Goal: Information Seeking & Learning: Compare options

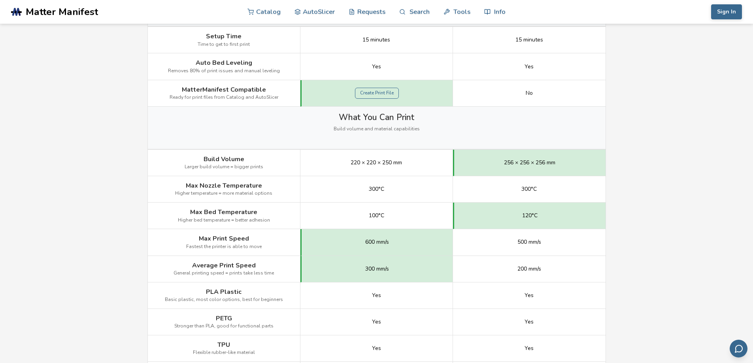
scroll to position [356, 0]
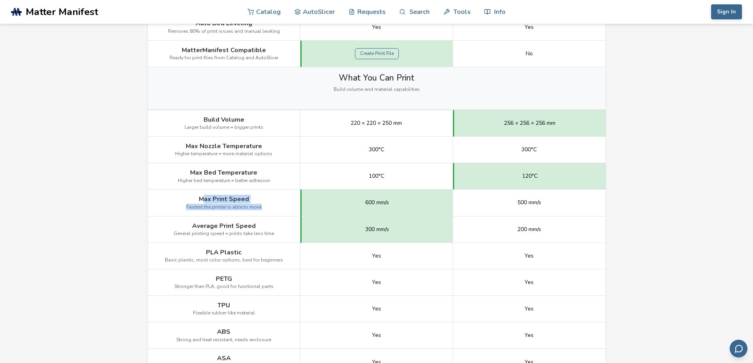
drag, startPoint x: 204, startPoint y: 198, endPoint x: 276, endPoint y: 208, distance: 73.3
click at [276, 208] on div "Max Print Speed Fastest the printer is able to move" at bounding box center [224, 203] width 153 height 26
click at [190, 210] on div "Max Print Speed Fastest the printer is able to move" at bounding box center [224, 203] width 153 height 26
click at [166, 226] on div "Average Print Speed General printing speed = prints take less time" at bounding box center [224, 230] width 153 height 26
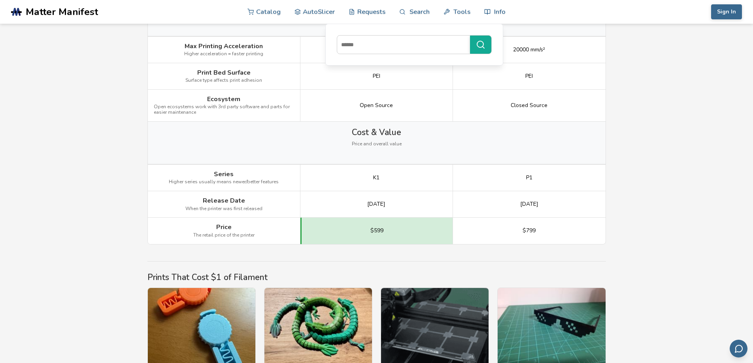
scroll to position [909, 0]
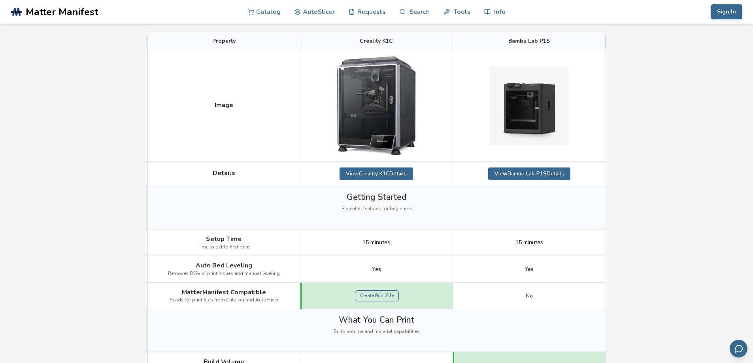
scroll to position [0, 0]
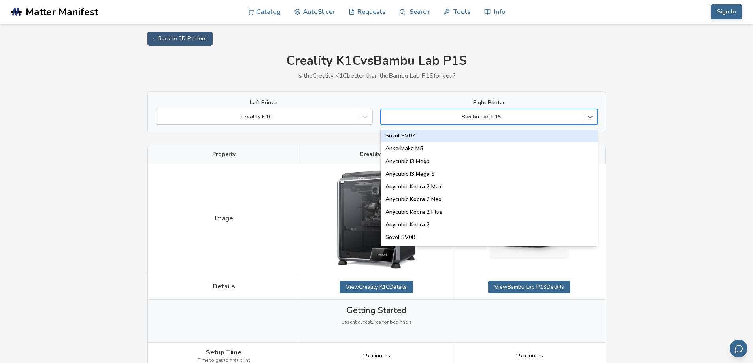
click at [426, 113] on div "Bambu Lab P1S" at bounding box center [482, 116] width 202 height 11
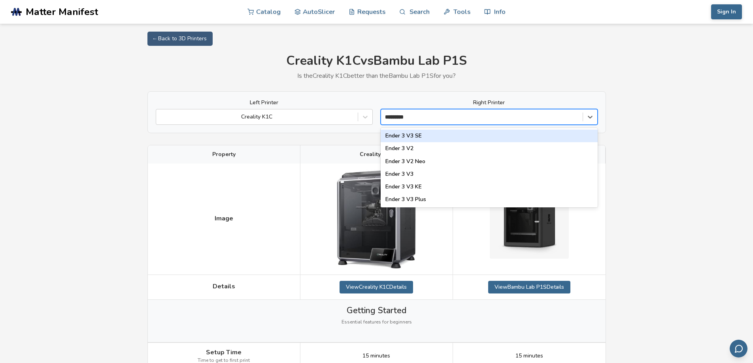
type input "**********"
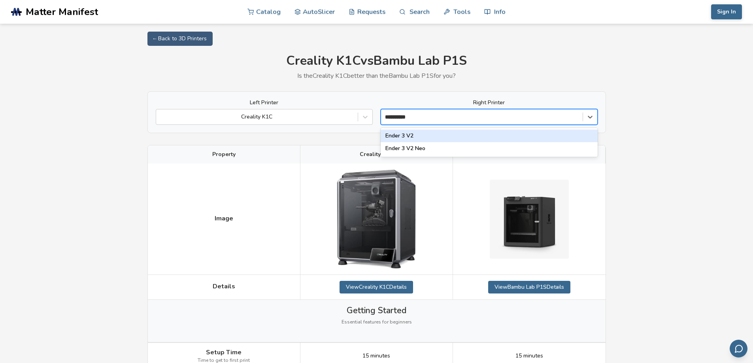
click at [418, 134] on div "Ender 3 V2" at bounding box center [489, 136] width 217 height 13
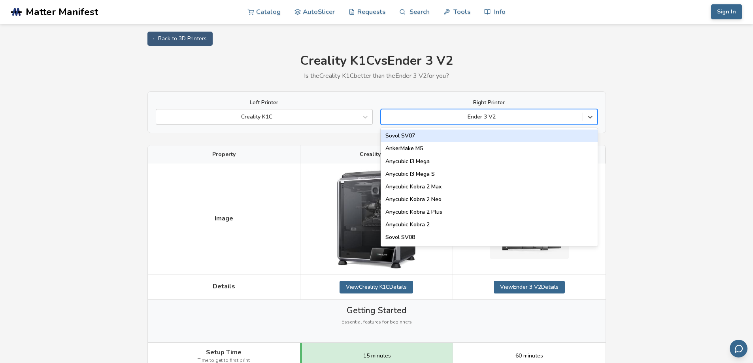
click at [513, 113] on div at bounding box center [482, 117] width 194 height 8
type input "**"
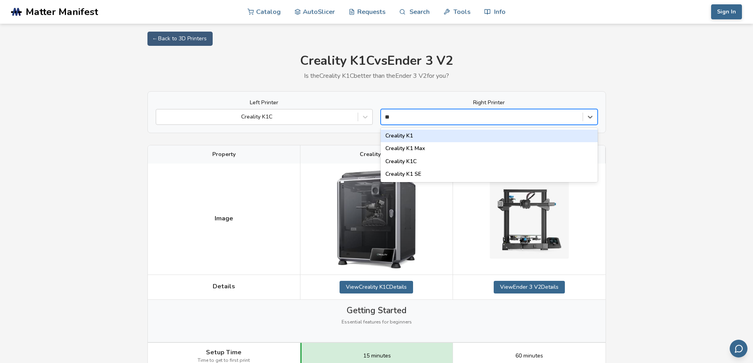
scroll to position [0, 0]
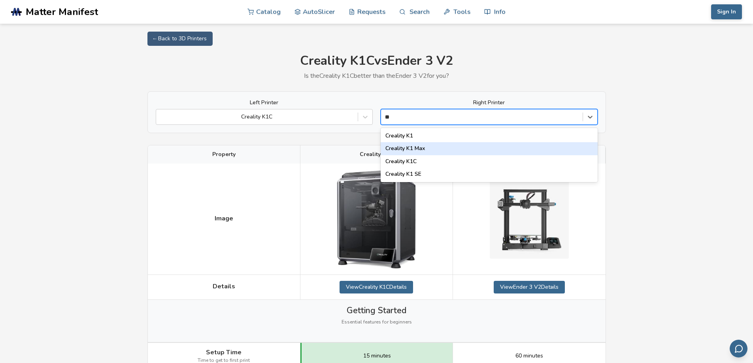
click at [451, 148] on div "Creality K1 Max" at bounding box center [489, 148] width 217 height 13
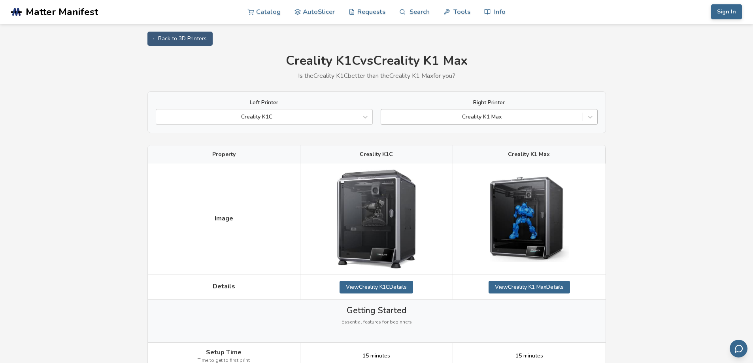
click at [515, 116] on div at bounding box center [482, 117] width 194 height 8
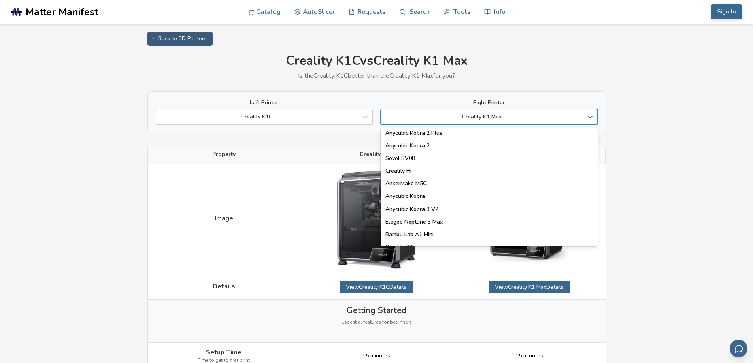
scroll to position [158, 0]
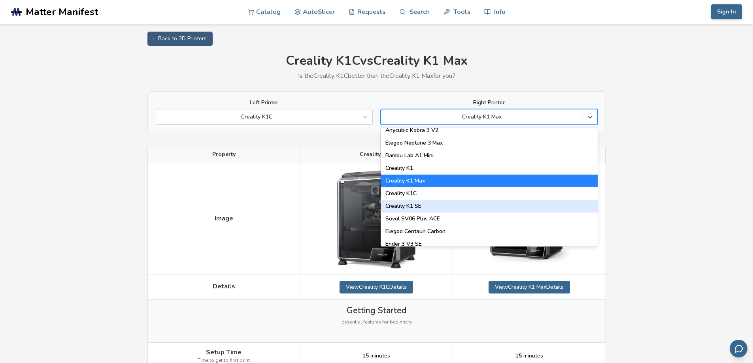
click at [498, 206] on div "Creality K1 SE" at bounding box center [489, 206] width 217 height 13
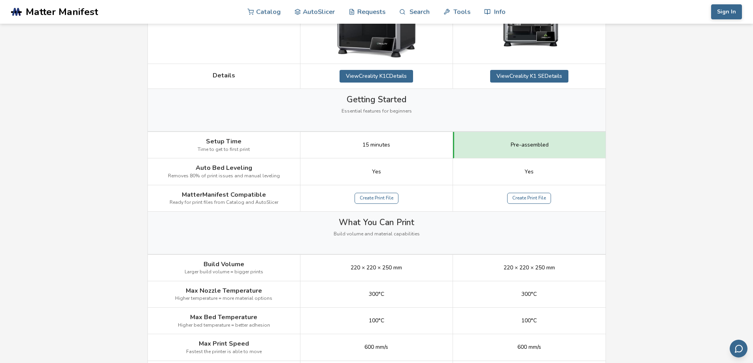
scroll to position [40, 0]
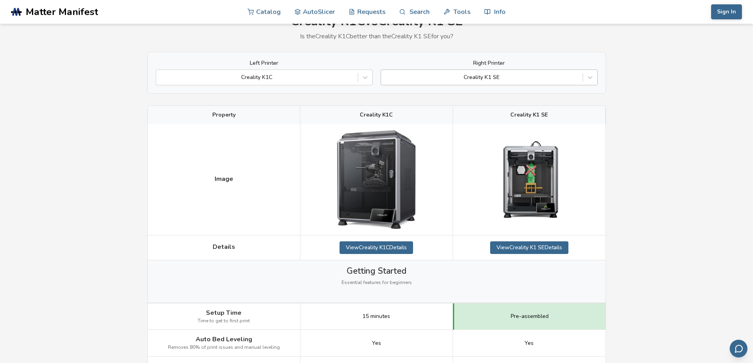
click at [519, 74] on div at bounding box center [482, 78] width 194 height 8
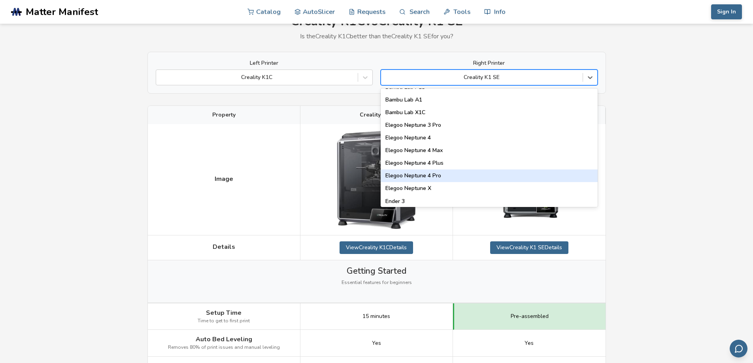
scroll to position [553, 0]
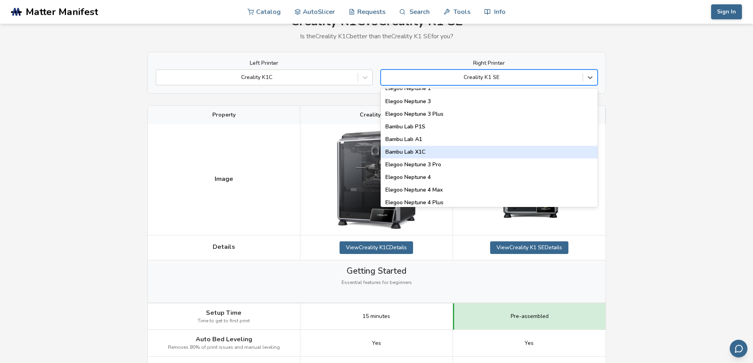
click at [447, 154] on div "Bambu Lab X1C" at bounding box center [489, 152] width 217 height 13
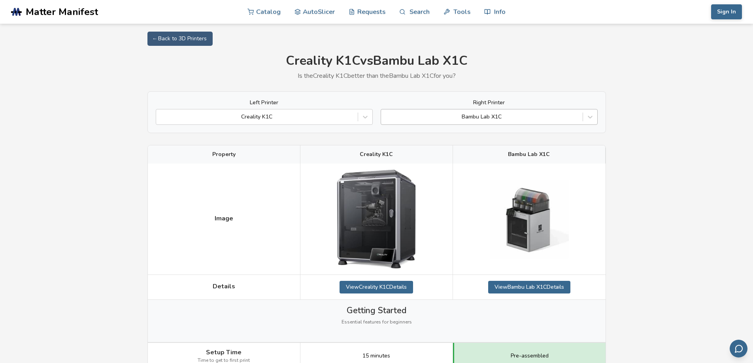
click at [493, 115] on div at bounding box center [482, 117] width 194 height 8
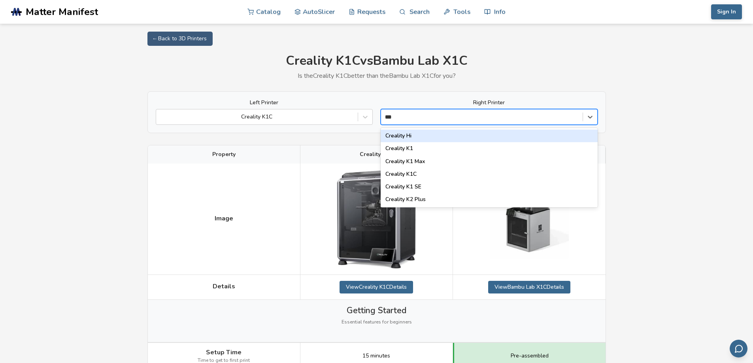
type input "****"
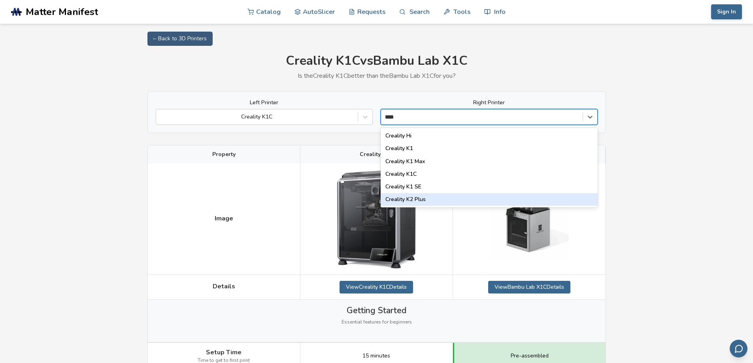
click at [460, 199] on div "Creality K2 Plus" at bounding box center [489, 199] width 217 height 13
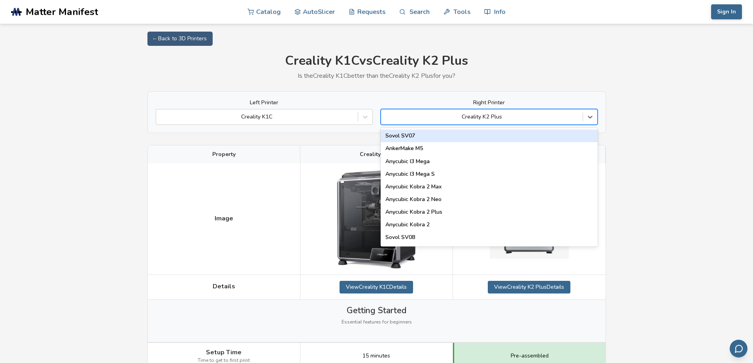
click at [535, 118] on div at bounding box center [482, 117] width 194 height 8
type input "***"
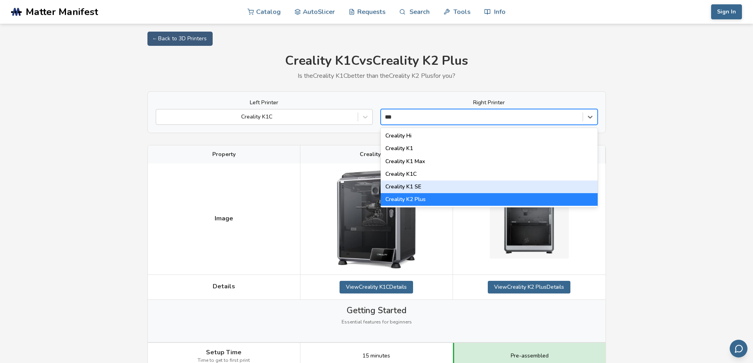
click at [489, 185] on div "Creality K1 SE" at bounding box center [489, 187] width 217 height 13
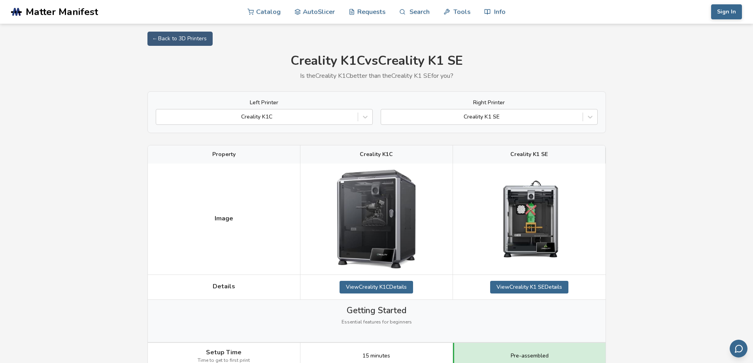
click at [484, 107] on div "Right Printer Creality K1 SE" at bounding box center [489, 112] width 217 height 25
click at [485, 123] on div "Creality K1 SE" at bounding box center [489, 117] width 217 height 16
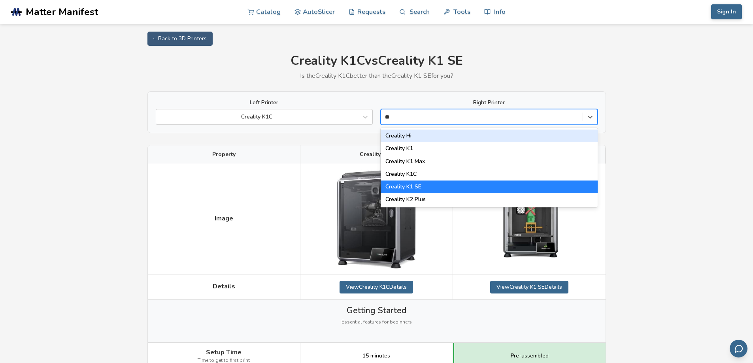
type input "***"
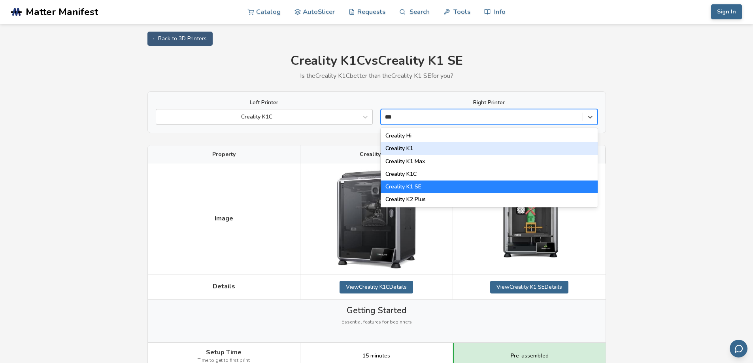
click at [477, 145] on div "Creality K1" at bounding box center [489, 148] width 217 height 13
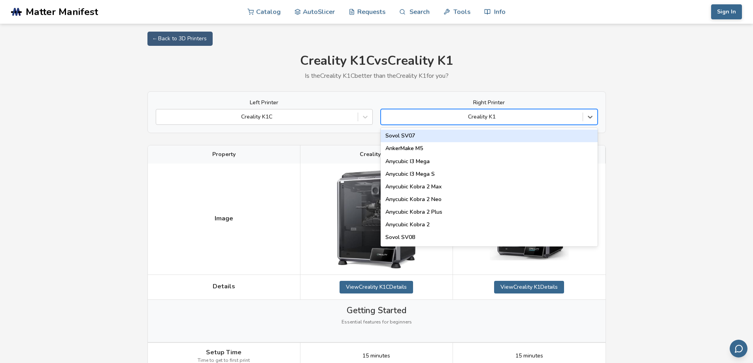
click at [436, 123] on div "Creality K1" at bounding box center [489, 117] width 217 height 16
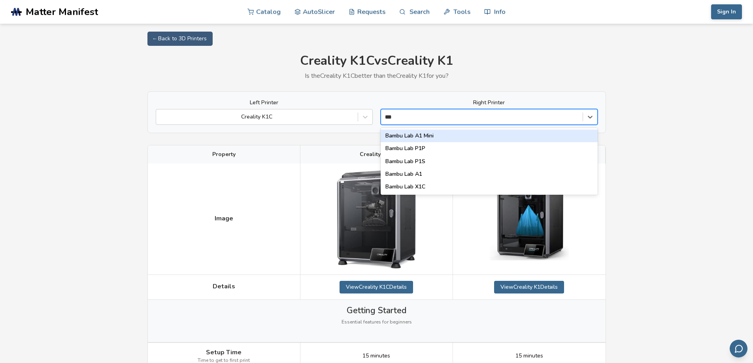
type input "****"
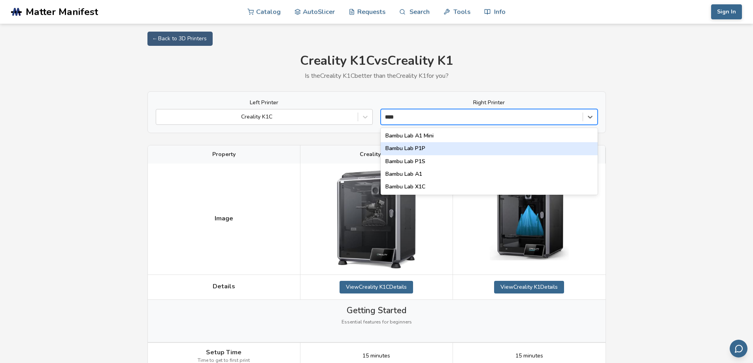
click at [425, 149] on div "Bambu Lab P1P" at bounding box center [489, 148] width 217 height 13
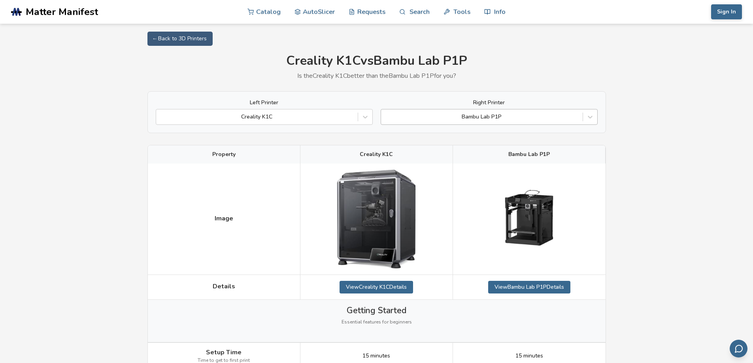
click at [435, 115] on div at bounding box center [482, 117] width 194 height 8
type input "***"
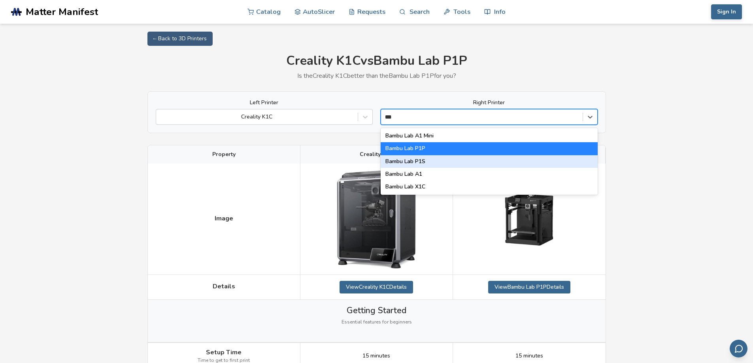
click at [436, 163] on div "Bambu Lab P1S" at bounding box center [489, 161] width 217 height 13
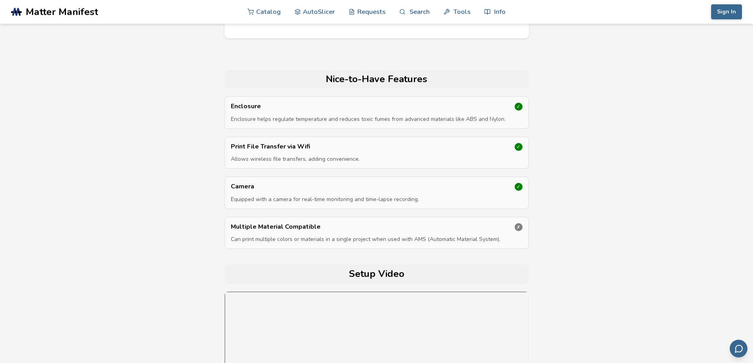
scroll to position [2806, 0]
